Goal: Task Accomplishment & Management: Use online tool/utility

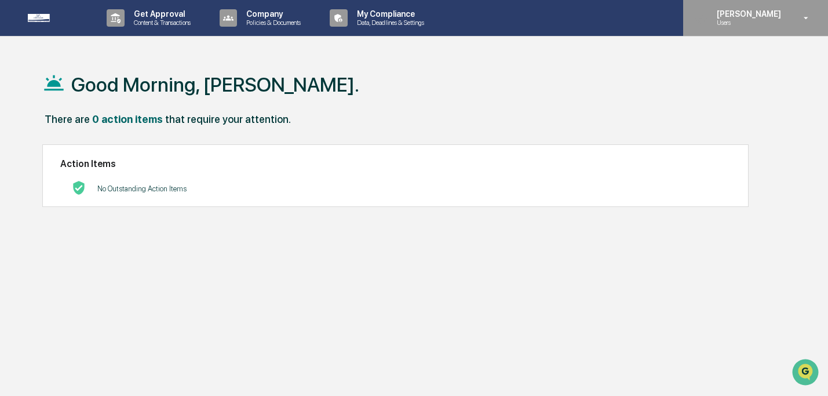
click at [801, 19] on icon at bounding box center [807, 18] width 20 height 11
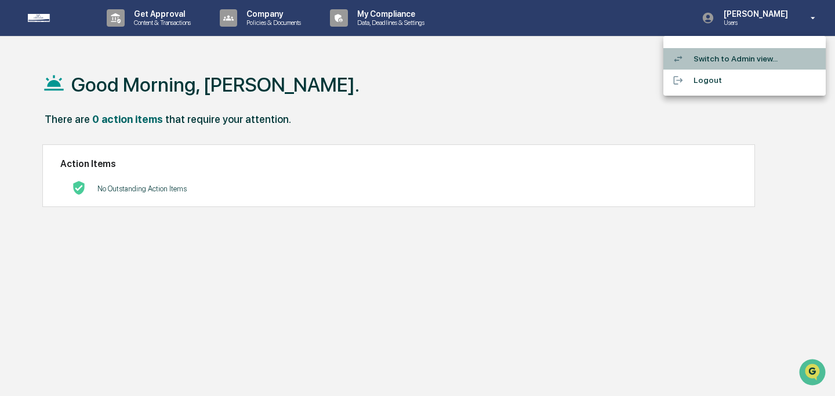
click at [738, 62] on li "Switch to Admin view..." at bounding box center [744, 58] width 162 height 21
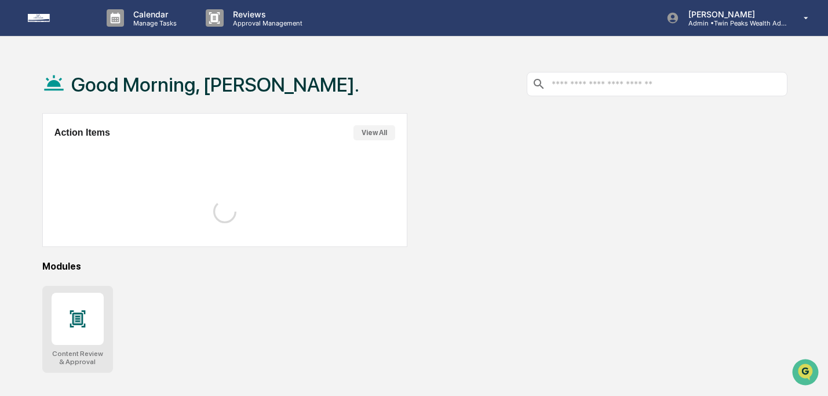
click at [81, 321] on icon at bounding box center [78, 318] width 8 height 9
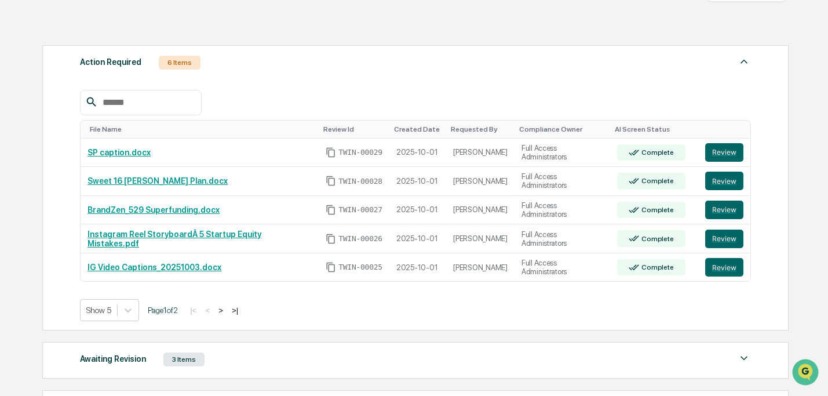
scroll to position [153, 0]
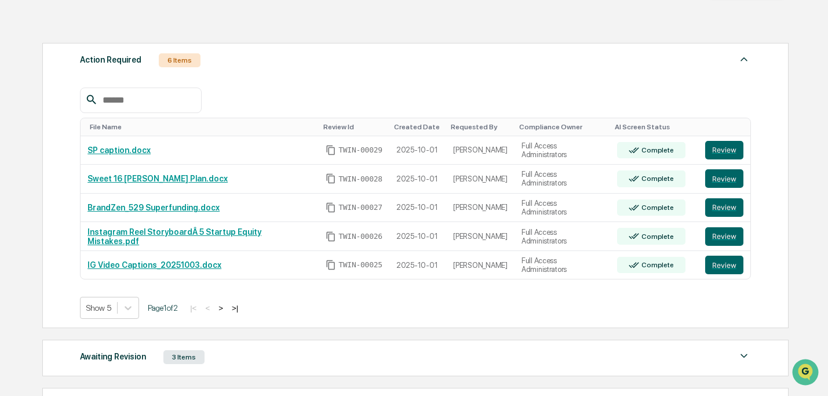
click at [227, 310] on button ">" at bounding box center [221, 308] width 12 height 10
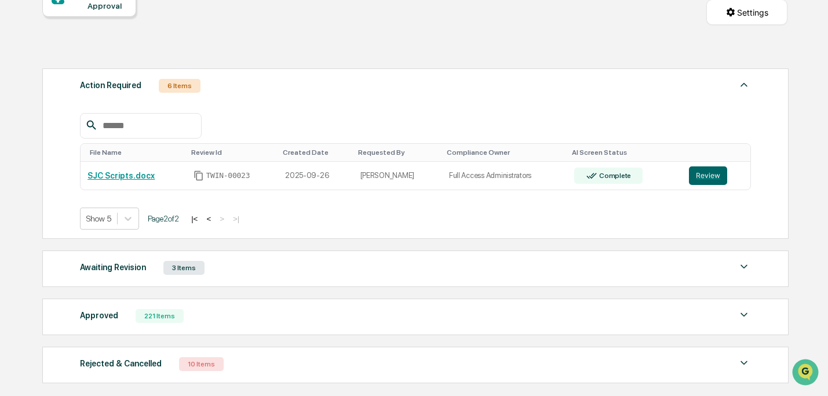
scroll to position [129, 0]
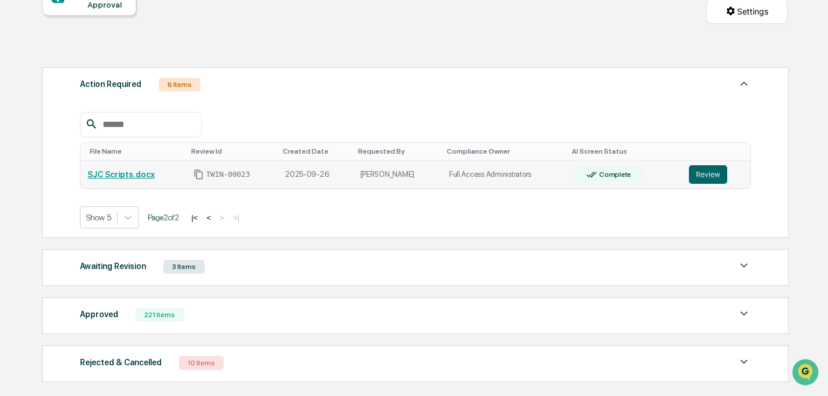
click at [143, 179] on link "SJC Scripts.docx" at bounding box center [121, 174] width 67 height 9
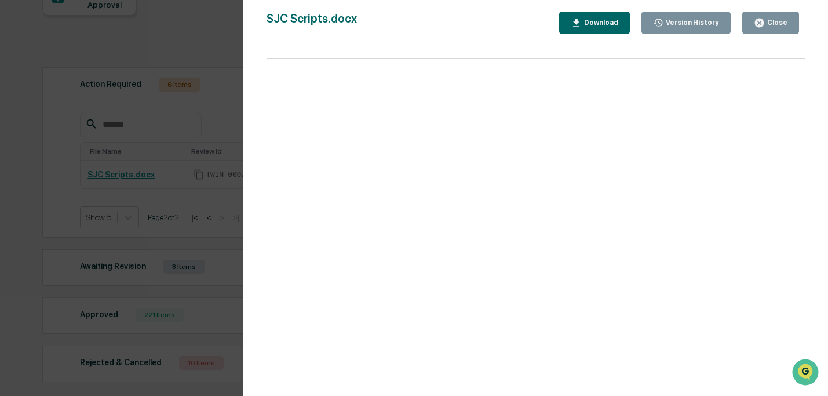
click at [672, 24] on div "Version History" at bounding box center [692, 23] width 56 height 8
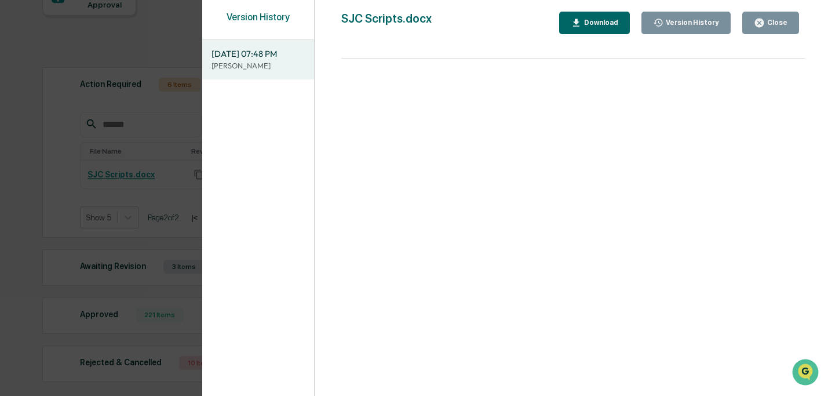
click at [782, 30] on button "Close" at bounding box center [771, 23] width 57 height 23
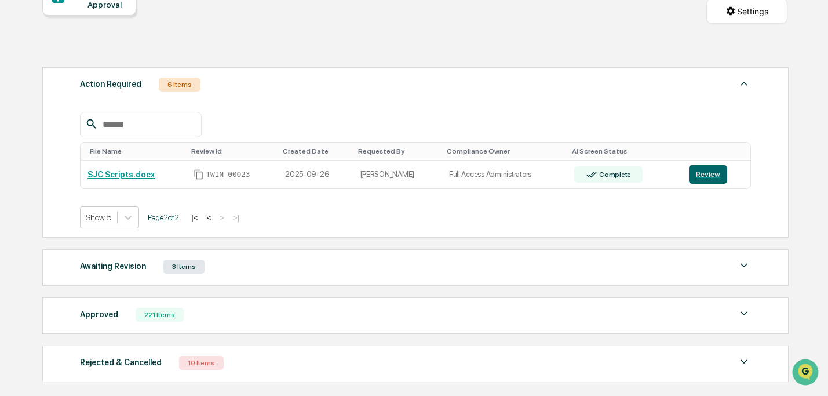
click at [314, 270] on div "Awaiting Revision 3 Items" at bounding box center [415, 267] width 671 height 16
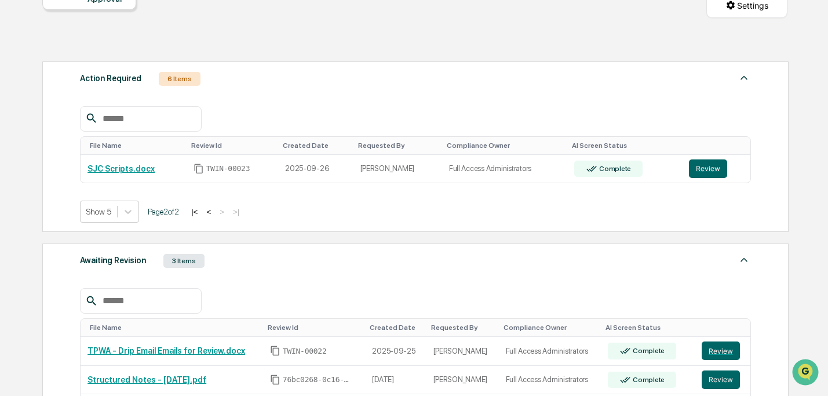
scroll to position [126, 0]
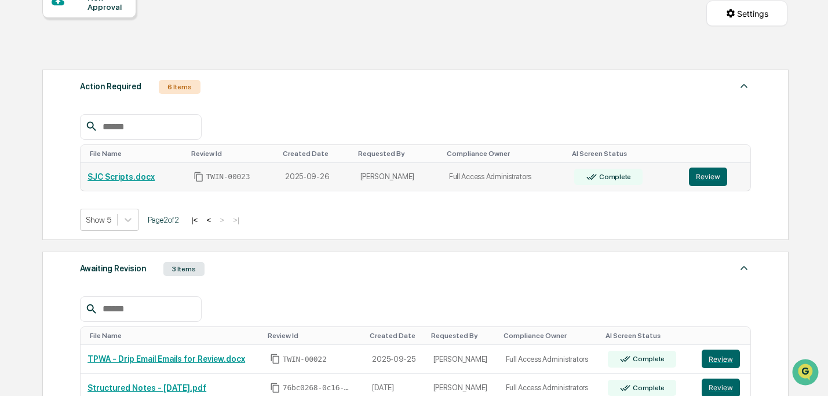
click at [136, 178] on link "SJC Scripts.docx" at bounding box center [121, 176] width 67 height 9
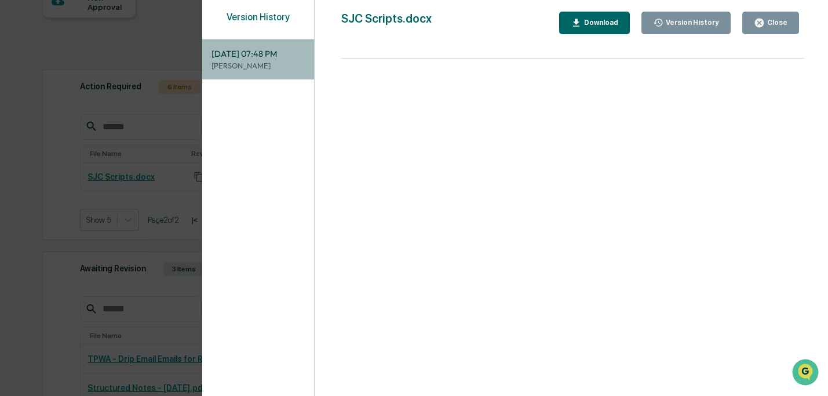
click at [244, 58] on span "09/26/2025, 07:48 PM" at bounding box center [258, 54] width 93 height 13
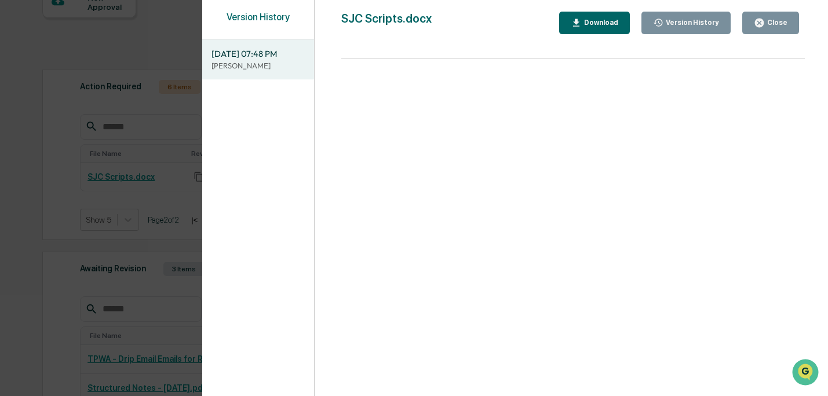
click at [774, 19] on div "Close" at bounding box center [776, 23] width 23 height 8
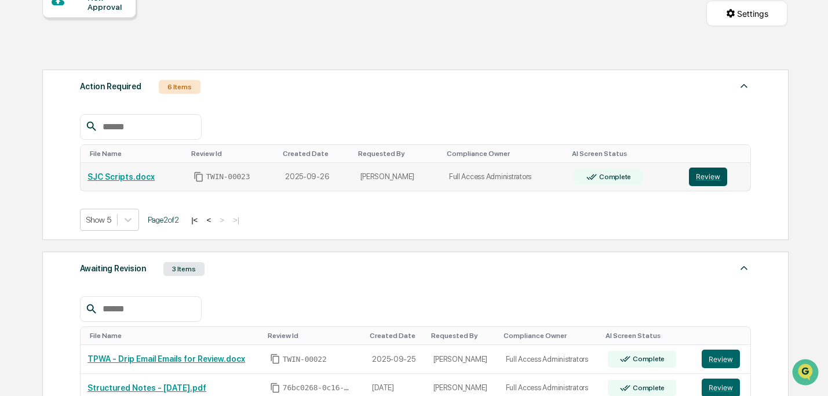
click at [706, 172] on button "Review" at bounding box center [708, 177] width 38 height 19
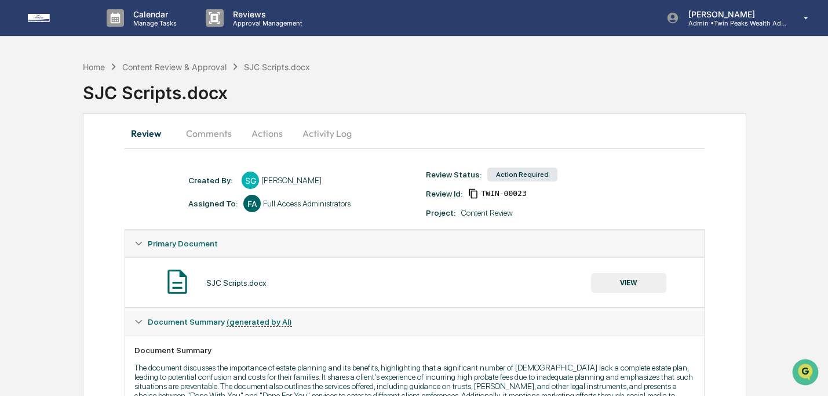
click at [193, 137] on button "Comments" at bounding box center [209, 133] width 64 height 28
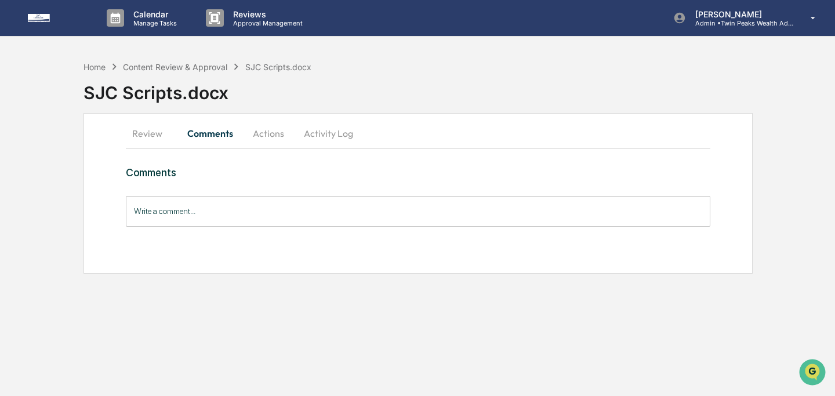
click at [251, 131] on button "Actions" at bounding box center [268, 133] width 52 height 28
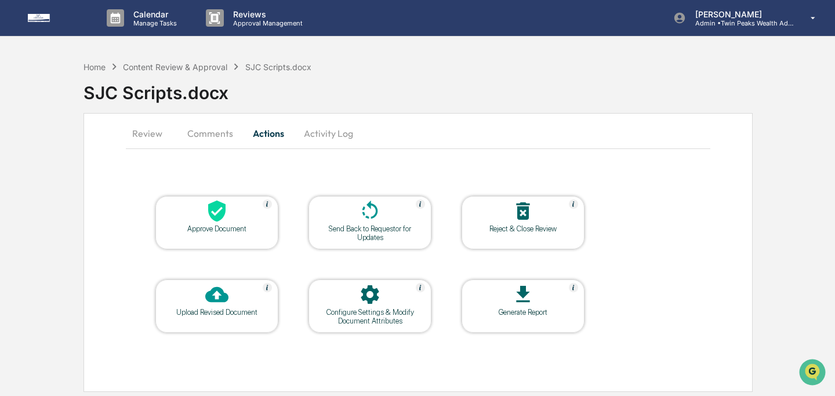
click at [348, 133] on button "Activity Log" at bounding box center [329, 133] width 68 height 28
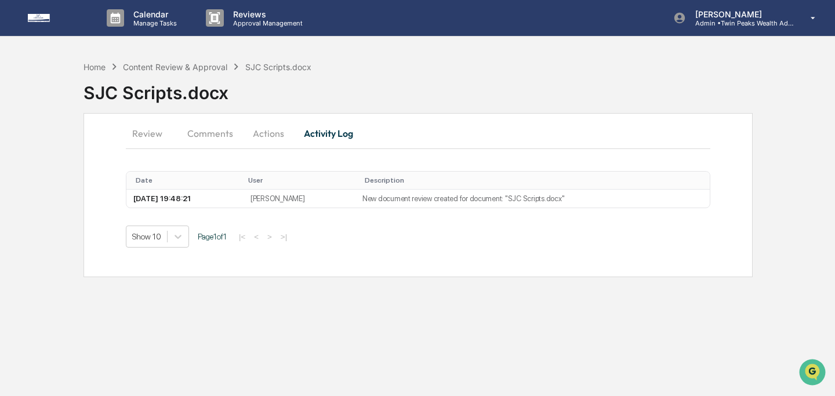
click at [161, 130] on button "Review" at bounding box center [152, 133] width 52 height 28
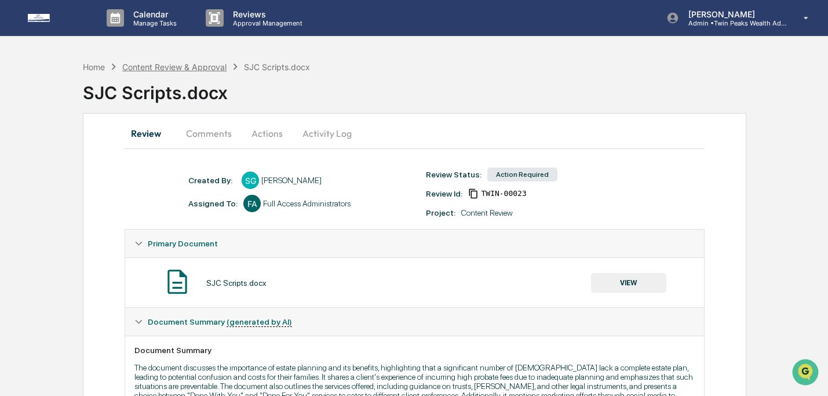
click at [132, 64] on div "Content Review & Approval" at bounding box center [174, 67] width 104 height 10
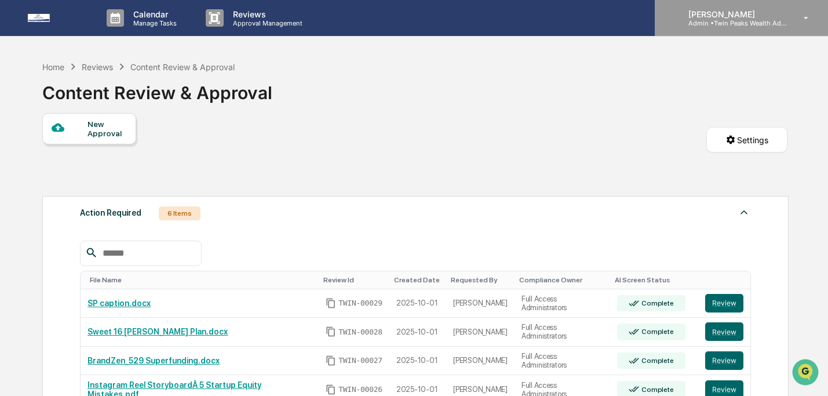
click at [770, 27] on div "[PERSON_NAME] Admin • Twin Peaks Wealth Advisors" at bounding box center [741, 18] width 173 height 36
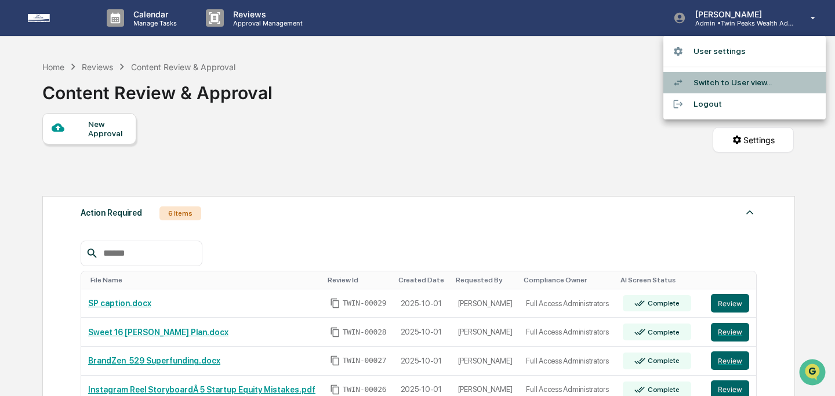
click at [735, 84] on li "Switch to User view..." at bounding box center [744, 82] width 162 height 21
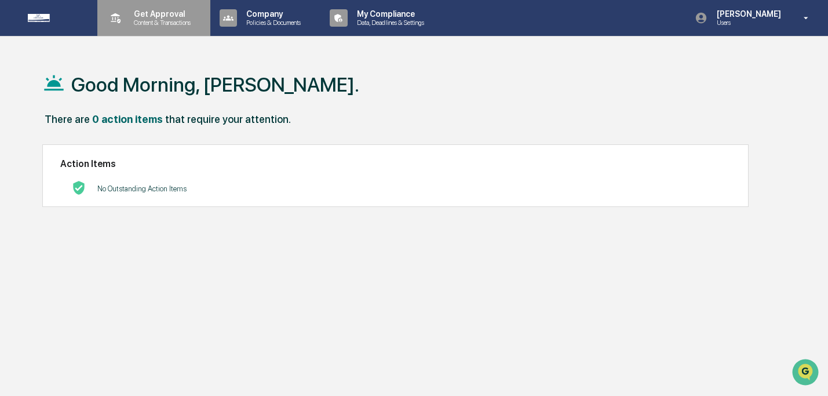
click at [148, 27] on div "Get Approval Content & Transactions" at bounding box center [152, 18] width 101 height 36
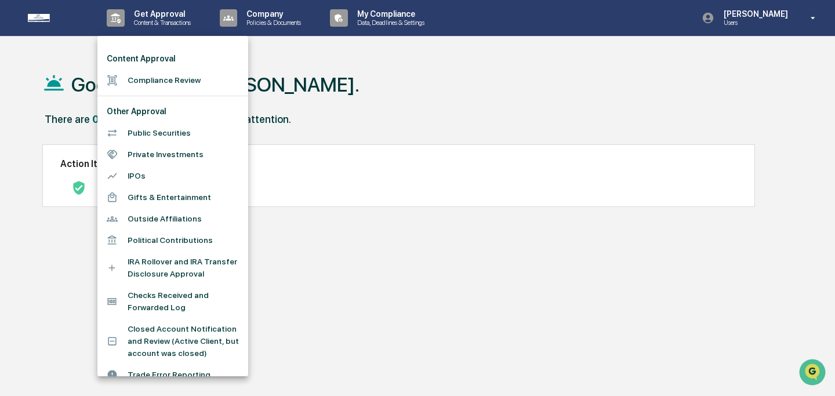
click at [157, 71] on li "Compliance Review" at bounding box center [172, 80] width 151 height 21
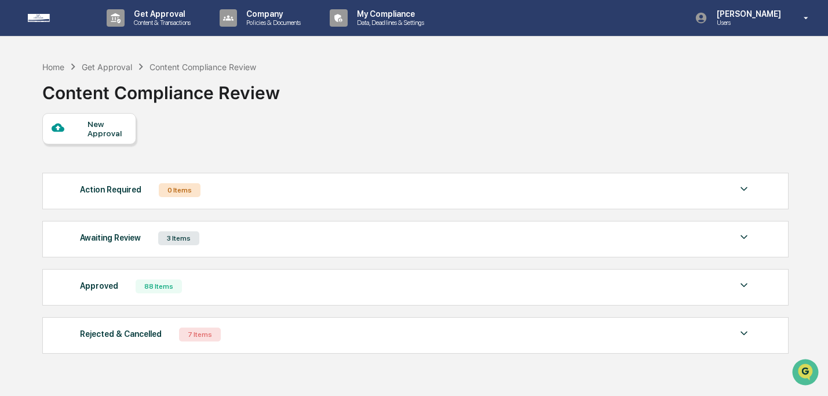
click at [260, 238] on div "Awaiting Review 3 Items" at bounding box center [415, 238] width 671 height 16
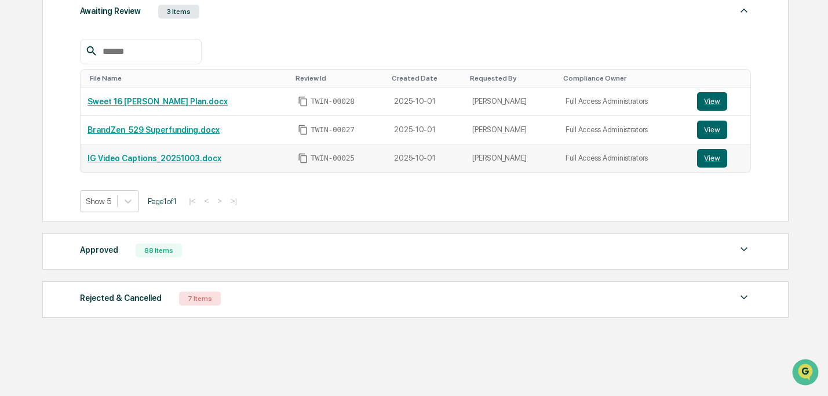
scroll to position [229, 0]
